Goal: Task Accomplishment & Management: Complete application form

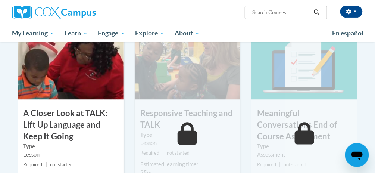
scroll to position [389, 0]
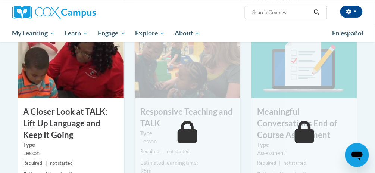
drag, startPoint x: 373, startPoint y: 110, endPoint x: 371, endPoint y: 119, distance: 9.0
click at [371, 119] on body "Yamuna Dahal (America/New_York UTC-04:00) My Profile Inbox My Transcripts Log O…" at bounding box center [187, 15] width 375 height 808
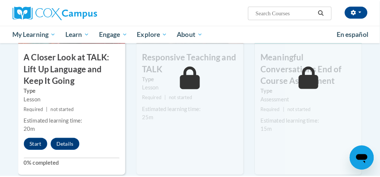
scroll to position [446, 0]
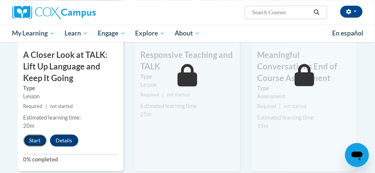
click at [31, 141] on button "Start" at bounding box center [35, 140] width 23 height 12
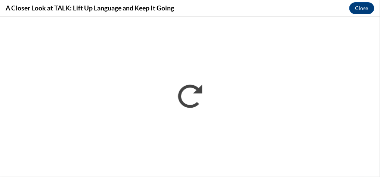
scroll to position [0, 0]
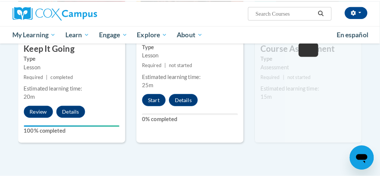
scroll to position [481, 0]
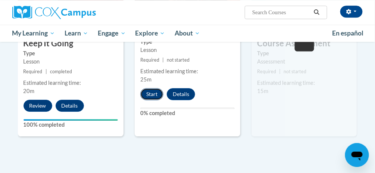
click at [156, 92] on button "Start" at bounding box center [151, 94] width 23 height 12
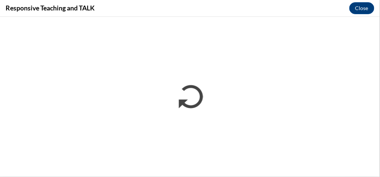
scroll to position [0, 0]
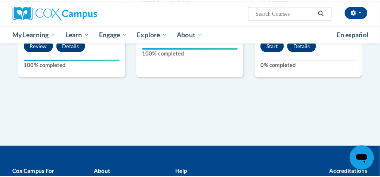
scroll to position [486, 0]
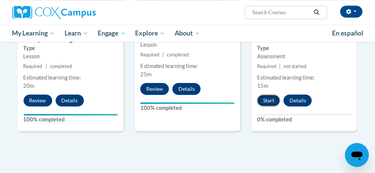
click at [272, 99] on button "Start" at bounding box center [268, 100] width 23 height 12
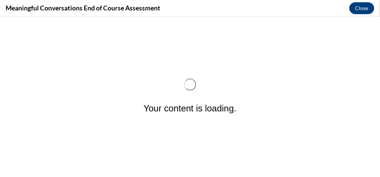
scroll to position [0, 0]
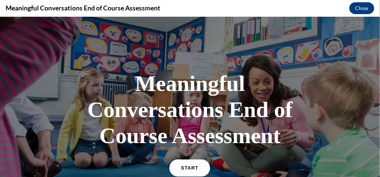
click at [186, 172] on link "START" at bounding box center [189, 167] width 41 height 17
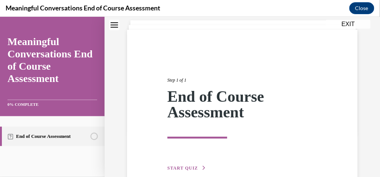
scroll to position [49, 0]
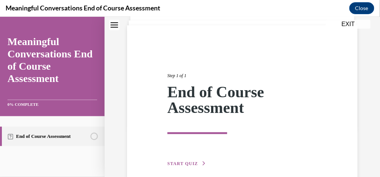
drag, startPoint x: 373, startPoint y: 89, endPoint x: 370, endPoint y: 103, distance: 13.8
click at [370, 103] on div "Step 1 of 1 End of Course Assessment START QUIZ" at bounding box center [242, 101] width 275 height 221
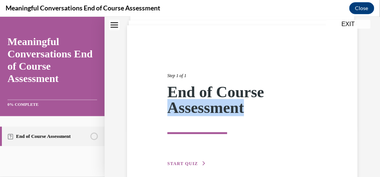
click at [197, 165] on button "START QUIZ" at bounding box center [186, 163] width 39 height 7
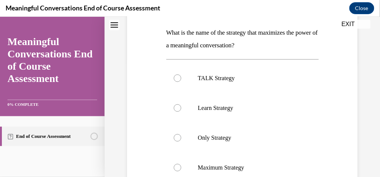
scroll to position [123, 0]
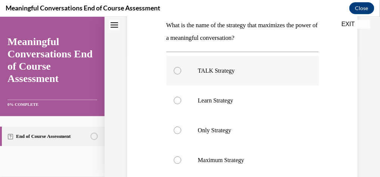
click at [224, 80] on label "TALK Strategy" at bounding box center [242, 71] width 152 height 30
click at [181, 74] on input "TALK Strategy" at bounding box center [177, 70] width 7 height 7
radio input "true"
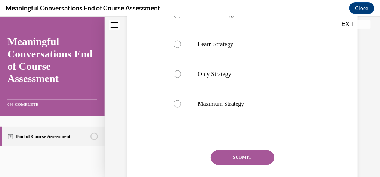
scroll to position [181, 0]
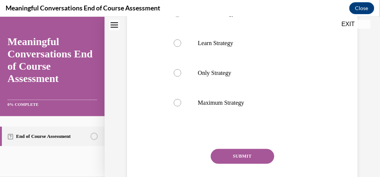
click at [224, 160] on button "SUBMIT" at bounding box center [242, 156] width 63 height 15
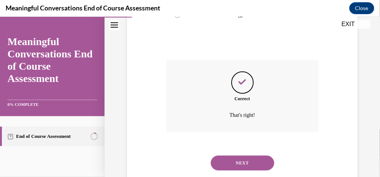
scroll to position [289, 0]
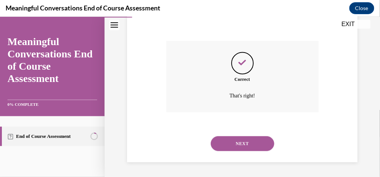
click at [249, 133] on div "NEXT" at bounding box center [242, 144] width 152 height 30
click at [245, 139] on button "NEXT" at bounding box center [242, 143] width 63 height 15
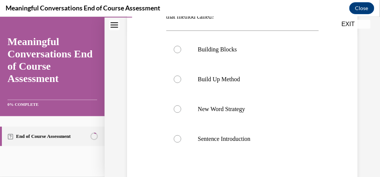
scroll to position [145, 0]
click at [256, 113] on label "New Word Strategy" at bounding box center [242, 109] width 152 height 30
click at [181, 112] on input "New Word Strategy" at bounding box center [177, 108] width 7 height 7
radio input "true"
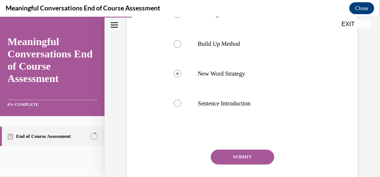
scroll to position [204, 0]
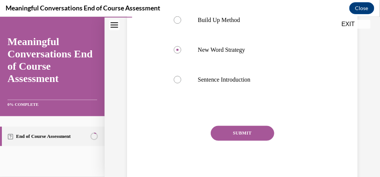
click at [248, 136] on button "SUBMIT" at bounding box center [242, 133] width 63 height 15
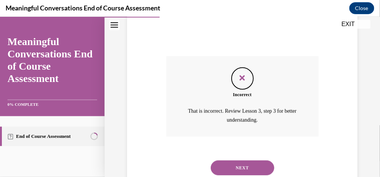
scroll to position [298, 0]
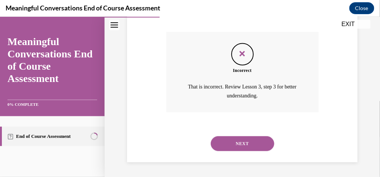
click at [259, 147] on button "NEXT" at bounding box center [242, 143] width 63 height 15
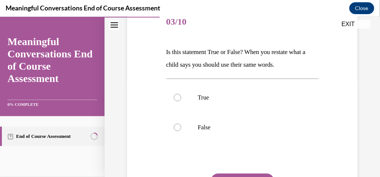
scroll to position [97, 0]
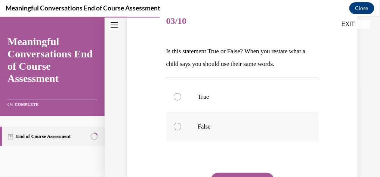
click at [184, 133] on label "False" at bounding box center [242, 127] width 152 height 30
click at [181, 130] on input "False" at bounding box center [177, 126] width 7 height 7
radio input "true"
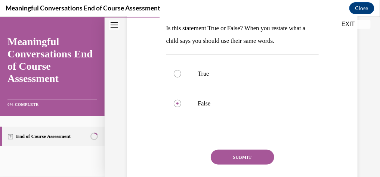
scroll to position [124, 0]
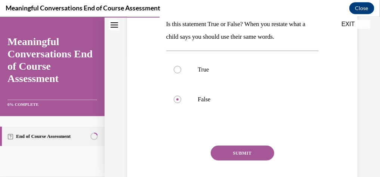
click at [239, 148] on button "SUBMIT" at bounding box center [242, 153] width 63 height 15
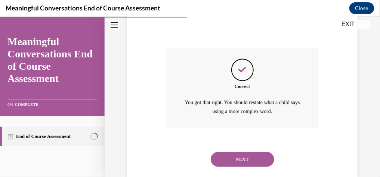
scroll to position [238, 0]
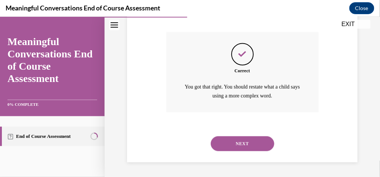
click at [258, 145] on button "NEXT" at bounding box center [242, 143] width 63 height 15
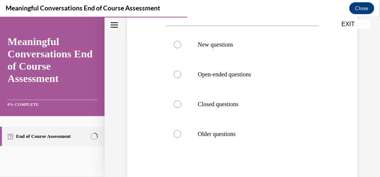
scroll to position [137, 0]
click at [167, 101] on label "Closed questions" at bounding box center [242, 103] width 152 height 30
click at [174, 101] on input "Closed questions" at bounding box center [177, 103] width 7 height 7
radio input "true"
click at [167, 101] on label "Closed questions" at bounding box center [242, 103] width 152 height 30
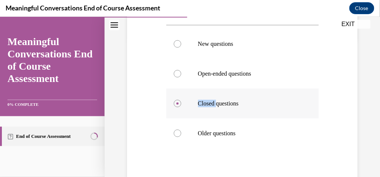
click at [174, 101] on input "Closed questions" at bounding box center [177, 103] width 7 height 7
click at [176, 77] on div at bounding box center [177, 73] width 7 height 7
click at [176, 77] on input "Open-ended questions" at bounding box center [177, 73] width 7 height 7
radio input "true"
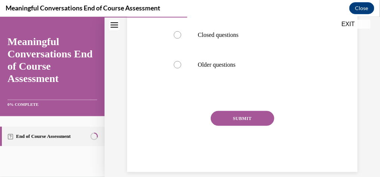
click at [225, 126] on button "SUBMIT" at bounding box center [242, 118] width 63 height 15
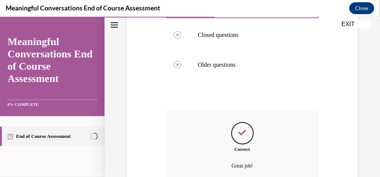
scroll to position [289, 0]
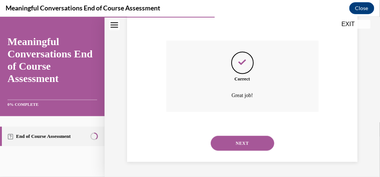
click at [233, 147] on button "NEXT" at bounding box center [242, 143] width 63 height 15
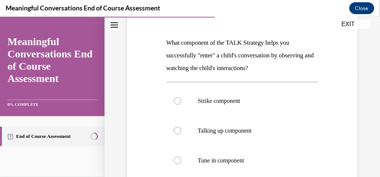
scroll to position [106, 0]
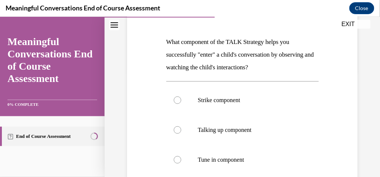
click at [373, 112] on div "Question 05/10 What component of the TALK Strategy helps you successfully "ente…" at bounding box center [242, 123] width 275 height 379
drag, startPoint x: 373, startPoint y: 112, endPoint x: 379, endPoint y: 107, distance: 7.4
click at [375, 107] on div "Home Question 04/10 What type of questions solicit more language from children?…" at bounding box center [242, 96] width 275 height 161
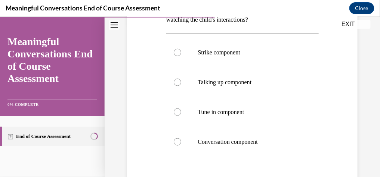
scroll to position [155, 0]
click at [241, 111] on p "Tune in component" at bounding box center [249, 111] width 102 height 7
click at [181, 111] on input "Tune in component" at bounding box center [177, 111] width 7 height 7
radio input "true"
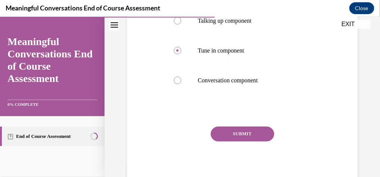
scroll to position [216, 0]
click at [244, 131] on button "SUBMIT" at bounding box center [242, 133] width 63 height 15
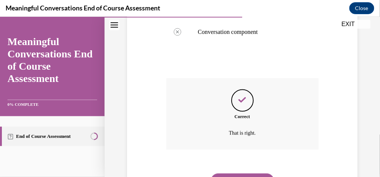
scroll to position [277, 0]
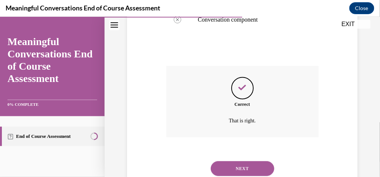
click at [226, 161] on button "NEXT" at bounding box center [242, 168] width 63 height 15
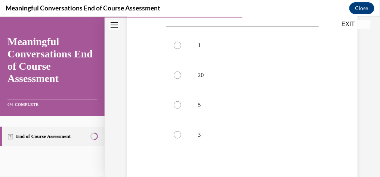
scroll to position [159, 0]
click at [187, 52] on label "1" at bounding box center [242, 47] width 152 height 30
click at [181, 51] on input "1" at bounding box center [177, 46] width 7 height 7
radio input "true"
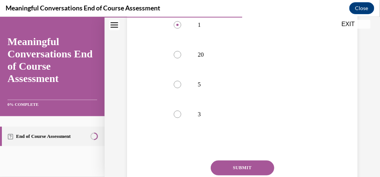
scroll to position [178, 0]
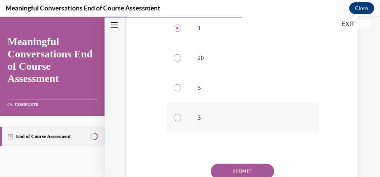
click at [212, 105] on label "3" at bounding box center [242, 118] width 152 height 30
click at [181, 114] on input "3" at bounding box center [177, 117] width 7 height 7
radio input "true"
click at [235, 170] on button "SUBMIT" at bounding box center [242, 171] width 63 height 15
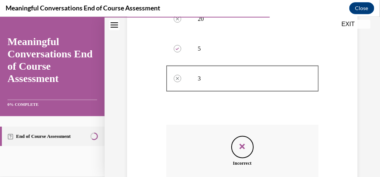
scroll to position [311, 0]
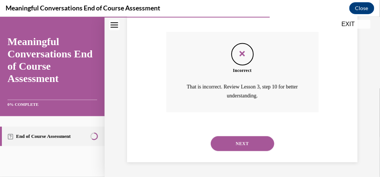
click at [237, 148] on button "NEXT" at bounding box center [242, 143] width 63 height 15
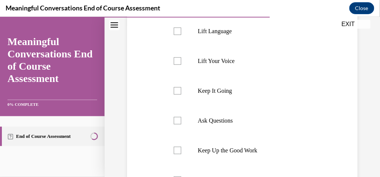
scroll to position [150, 0]
click at [199, 118] on p "Ask Questions" at bounding box center [249, 119] width 102 height 7
click at [181, 118] on input "Ask Questions" at bounding box center [177, 119] width 7 height 7
checkbox input "true"
click at [198, 88] on p "Keep It Going" at bounding box center [249, 90] width 102 height 7
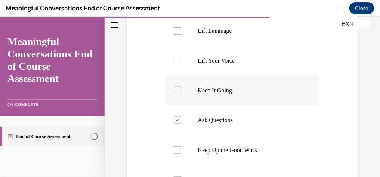
click at [181, 88] on input "Keep It Going" at bounding box center [177, 90] width 7 height 7
checkbox input "true"
click at [195, 35] on label "Lift Language" at bounding box center [242, 31] width 152 height 30
click at [181, 34] on input "Lift Language" at bounding box center [177, 30] width 7 height 7
checkbox input "true"
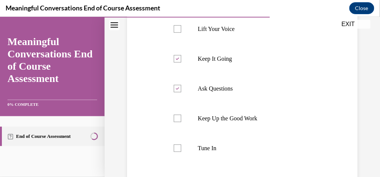
scroll to position [183, 0]
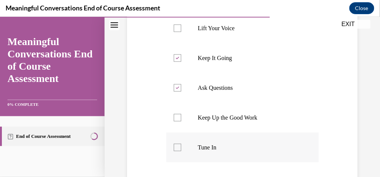
click at [199, 150] on p "Tune In" at bounding box center [249, 147] width 102 height 7
click at [181, 150] on input "Tune In" at bounding box center [177, 147] width 7 height 7
checkbox input "true"
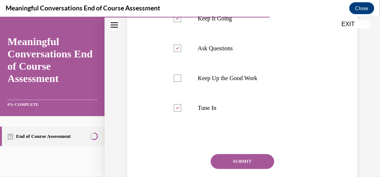
drag, startPoint x: 370, startPoint y: 137, endPoint x: 370, endPoint y: 142, distance: 4.9
click at [370, 142] on div "Question 07/10 Select the four components of the TALK strategy. Lift Language L…" at bounding box center [242, 23] width 275 height 413
click at [221, 164] on button "SUBMIT" at bounding box center [242, 161] width 63 height 15
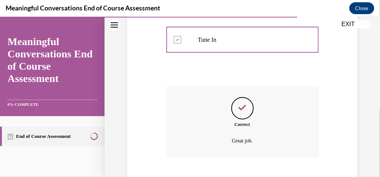
scroll to position [336, 0]
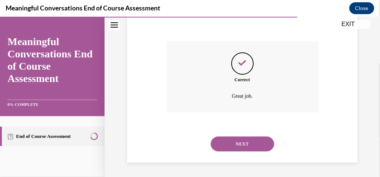
click at [253, 144] on button "NEXT" at bounding box center [242, 143] width 63 height 15
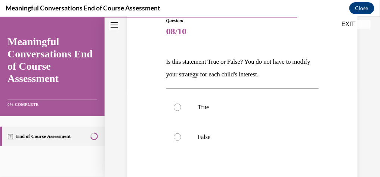
scroll to position [88, 0]
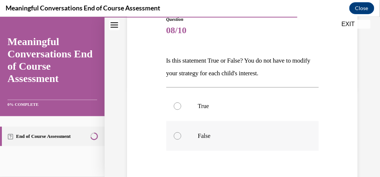
click at [200, 132] on p "False" at bounding box center [249, 135] width 102 height 7
click at [181, 132] on input "False" at bounding box center [177, 135] width 7 height 7
radio input "true"
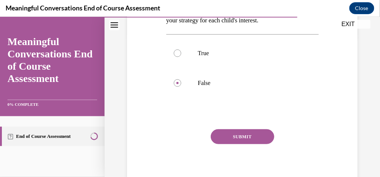
click at [240, 136] on button "SUBMIT" at bounding box center [242, 136] width 63 height 15
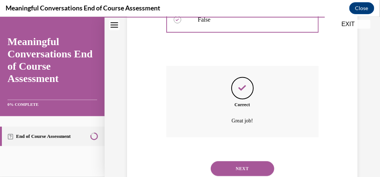
scroll to position [209, 0]
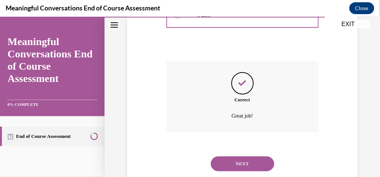
click at [232, 157] on button "NEXT" at bounding box center [242, 163] width 63 height 15
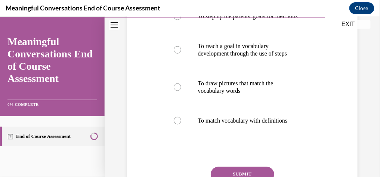
scroll to position [165, 0]
click at [261, 68] on label "To reach a goal in vocabulary development through the use of steps" at bounding box center [242, 49] width 152 height 37
click at [181, 53] on input "To reach a goal in vocabulary development through the use of steps" at bounding box center [177, 49] width 7 height 7
radio input "true"
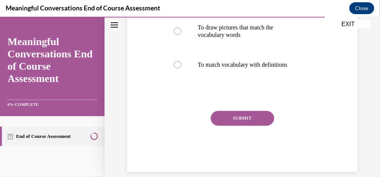
scroll to position [223, 0]
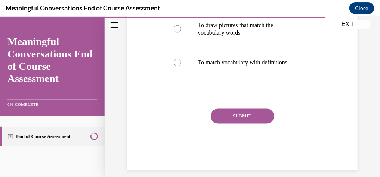
click at [259, 124] on button "SUBMIT" at bounding box center [242, 116] width 63 height 15
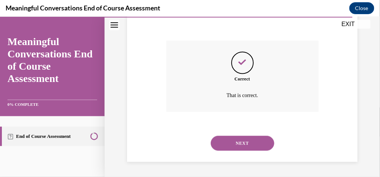
click at [253, 151] on button "NEXT" at bounding box center [242, 143] width 63 height 15
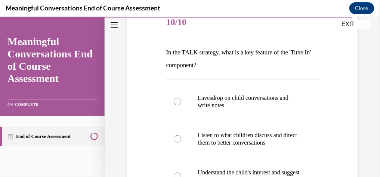
scroll to position [96, 0]
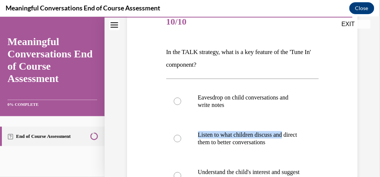
drag, startPoint x: 369, startPoint y: 109, endPoint x: 371, endPoint y: 119, distance: 10.3
click at [371, 119] on div "Question 10/10 In the TALK strategy, what is a key feature of the 'Tune In' com…" at bounding box center [242, 142] width 275 height 396
drag, startPoint x: 371, startPoint y: 119, endPoint x: 348, endPoint y: 121, distance: 23.2
click at [348, 121] on div "Question 10/10 In the TALK strategy, what is a key feature of the 'Tune In' com…" at bounding box center [242, 155] width 234 height 340
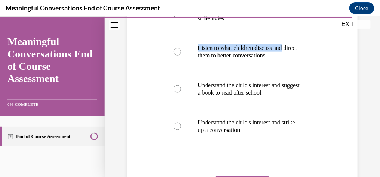
scroll to position [183, 0]
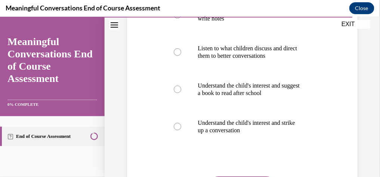
click at [318, 92] on div "Question 10/10 In the TALK strategy, what is a key feature of the 'Tune In' com…" at bounding box center [242, 68] width 234 height 340
click at [233, 132] on p "Understand the child's interest and strike up a conversation" at bounding box center [249, 126] width 102 height 15
click at [181, 130] on input "Understand the child's interest and strike up a conversation" at bounding box center [177, 126] width 7 height 7
radio input "true"
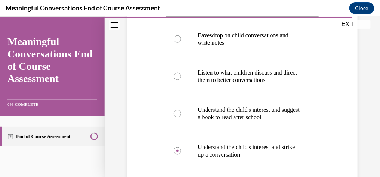
scroll to position [236, 0]
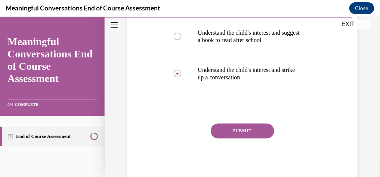
click at [240, 133] on button "SUBMIT" at bounding box center [242, 131] width 63 height 15
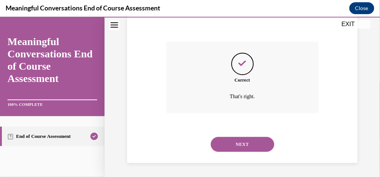
scroll to position [319, 0]
click at [255, 140] on button "NEXT" at bounding box center [242, 143] width 63 height 15
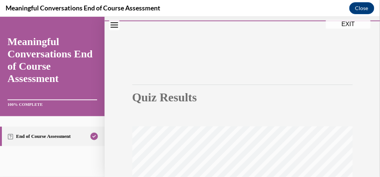
click at [375, 77] on html "SKIP TO STEP Audio transcript EXIT Meaningful Conversations End of Course Asses…" at bounding box center [190, 96] width 380 height 161
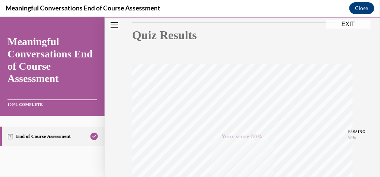
scroll to position [34, 0]
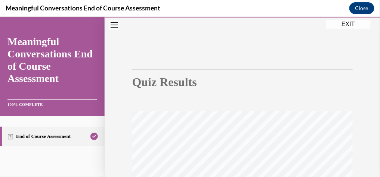
click at [357, 23] on button "EXIT" at bounding box center [348, 23] width 45 height 9
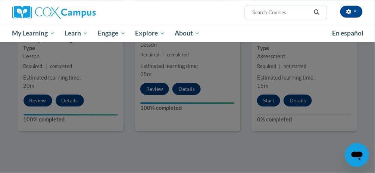
click at [370, 65] on div at bounding box center [187, 86] width 375 height 173
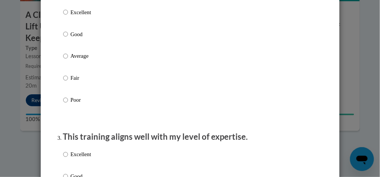
scroll to position [0, 0]
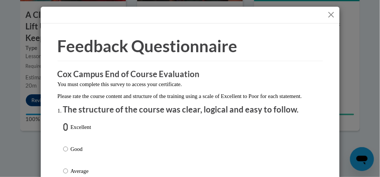
click at [63, 131] on input "Excellent" at bounding box center [65, 127] width 5 height 8
radio input "true"
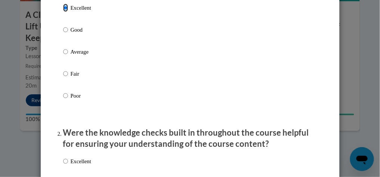
scroll to position [209, 0]
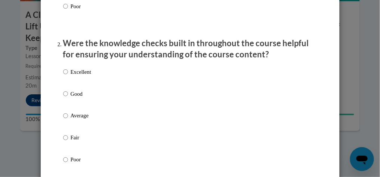
click at [71, 85] on label "Excellent" at bounding box center [77, 78] width 28 height 20
click at [68, 76] on input "Excellent" at bounding box center [65, 72] width 5 height 8
radio input "true"
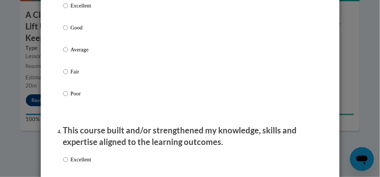
click at [75, 163] on p "Excellent" at bounding box center [81, 160] width 21 height 8
click at [68, 163] on input "Excellent" at bounding box center [65, 160] width 5 height 8
radio input "true"
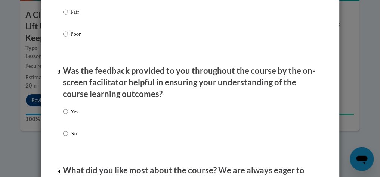
scroll to position [986, 0]
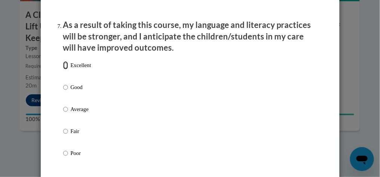
click at [63, 69] on input "Excellent" at bounding box center [65, 65] width 5 height 8
radio input "true"
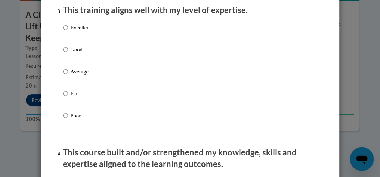
scroll to position [394, 0]
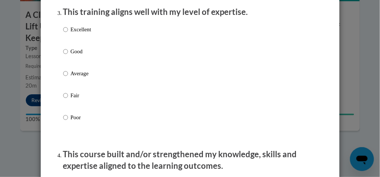
click at [73, 34] on p "Excellent" at bounding box center [81, 29] width 21 height 8
click at [68, 34] on input "Excellent" at bounding box center [65, 29] width 5 height 8
radio input "true"
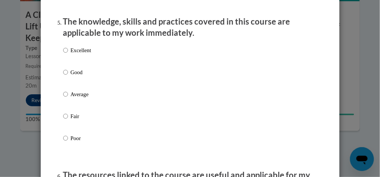
scroll to position [678, 0]
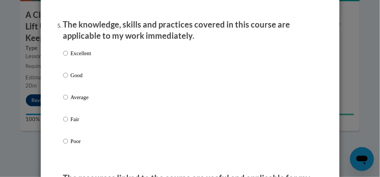
click at [90, 52] on div "Excellent Good Average Fair Poor" at bounding box center [190, 107] width 254 height 122
click at [84, 57] on p "Excellent" at bounding box center [81, 53] width 21 height 8
click at [68, 57] on input "Excellent" at bounding box center [65, 53] width 5 height 8
radio input "true"
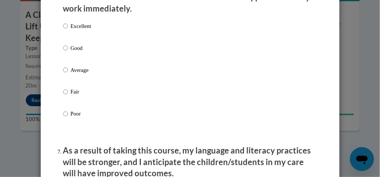
scroll to position [853, 0]
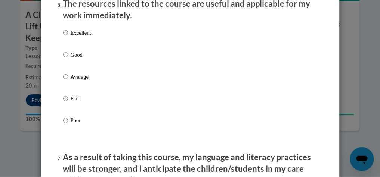
click at [71, 65] on label "Good" at bounding box center [77, 61] width 28 height 20
click at [68, 59] on input "Good" at bounding box center [65, 55] width 5 height 8
radio input "true"
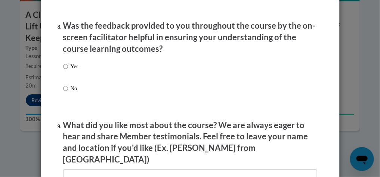
scroll to position [1154, 0]
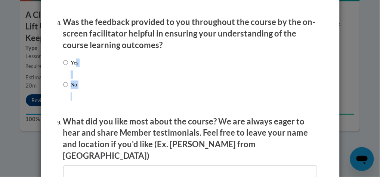
drag, startPoint x: 75, startPoint y: 71, endPoint x: 78, endPoint y: 67, distance: 5.3
click at [78, 67] on div "Yes No" at bounding box center [190, 83] width 254 height 56
click at [64, 67] on input "Yes" at bounding box center [65, 63] width 5 height 8
radio input "true"
click at [202, 83] on div "Yes No" at bounding box center [190, 83] width 254 height 56
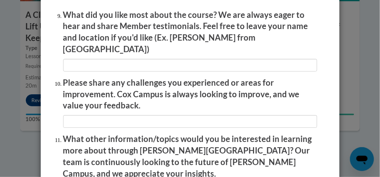
scroll to position [1374, 0]
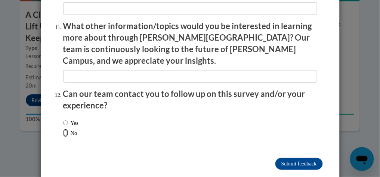
click at [64, 129] on input "No" at bounding box center [65, 133] width 5 height 8
radio input "true"
click at [284, 158] on input "Submit feedback" at bounding box center [298, 164] width 47 height 12
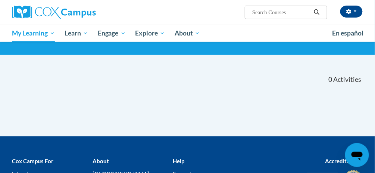
scroll to position [28, 0]
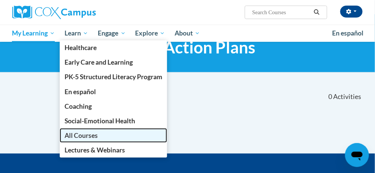
click at [87, 136] on span "All Courses" at bounding box center [81, 135] width 33 height 8
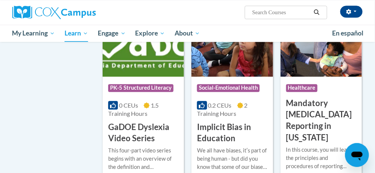
scroll to position [1040, 0]
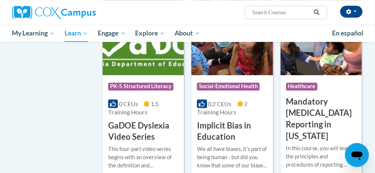
click at [373, 86] on body "[PERSON_NAME] ([GEOGRAPHIC_DATA]/New_York UTC-04:00) My Profile Inbox My Transc…" at bounding box center [187, 134] width 375 height 2349
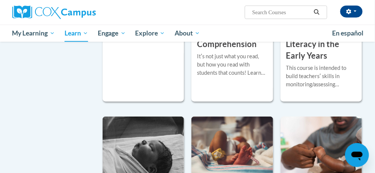
scroll to position [1369, 0]
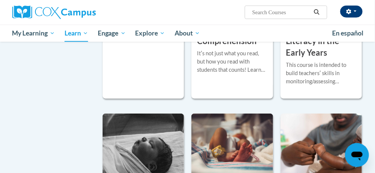
drag, startPoint x: 373, startPoint y: 105, endPoint x: 358, endPoint y: 16, distance: 90.2
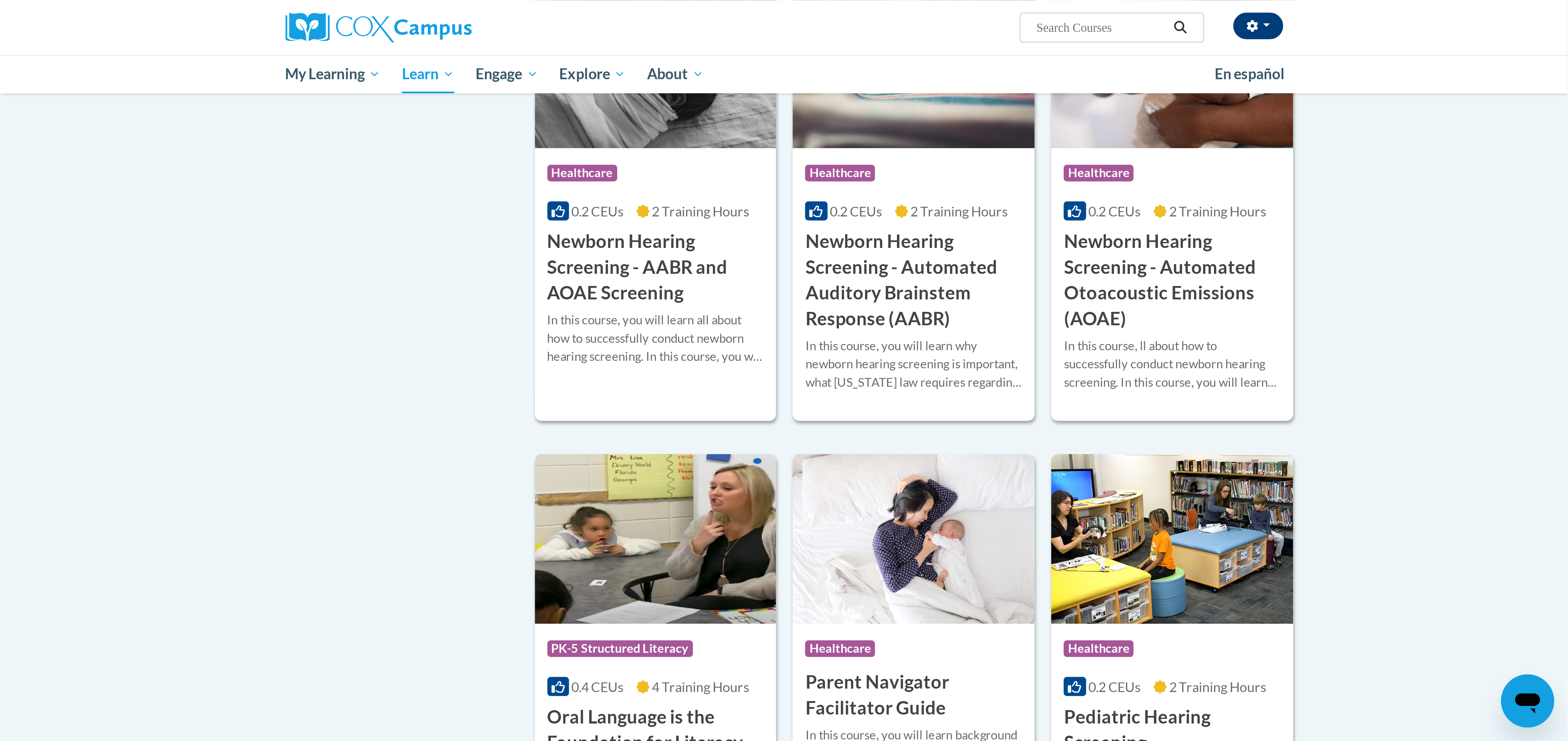
scroll to position [1038, 0]
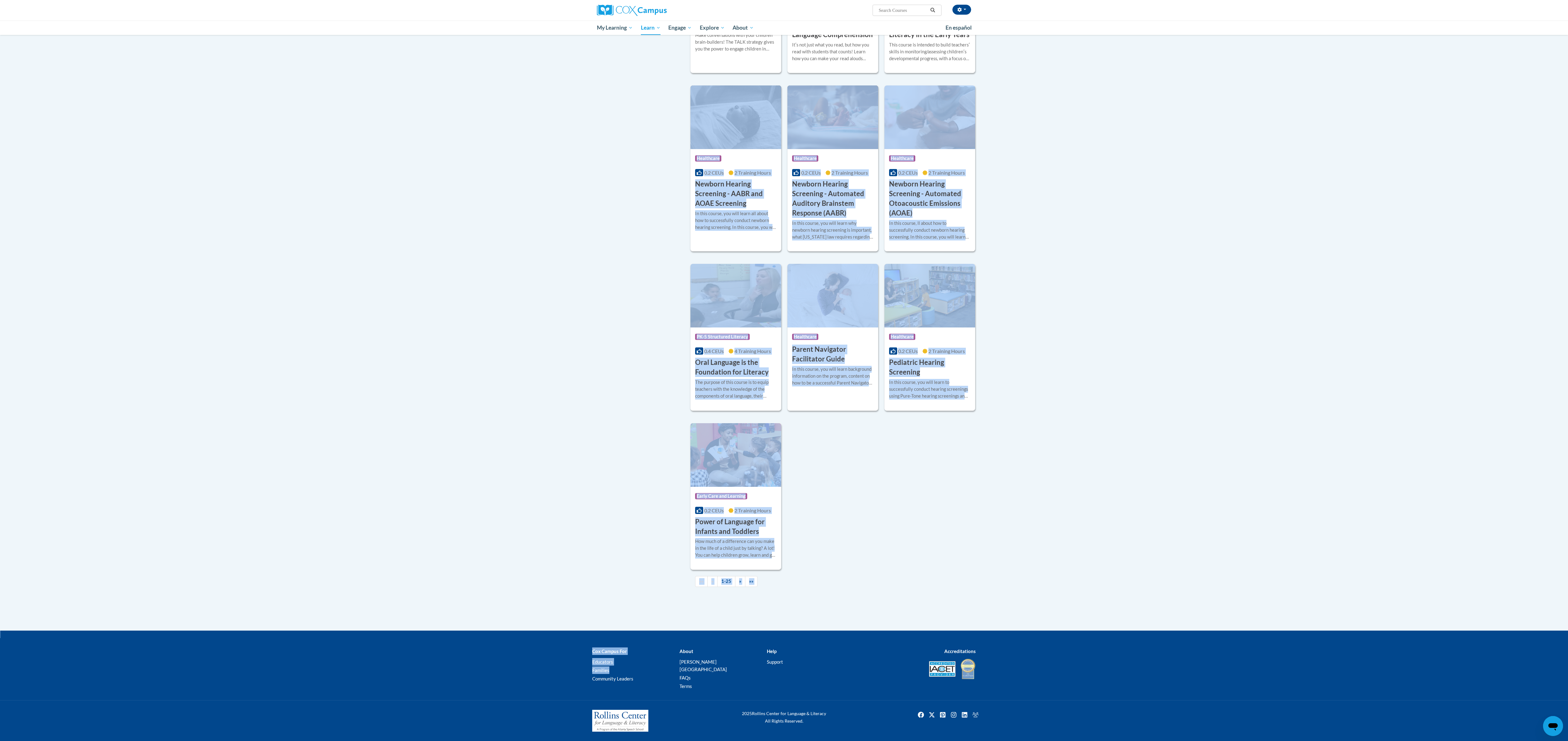
drag, startPoint x: 301, startPoint y: 11, endPoint x: 624, endPoint y: 805, distance: 857.2
